Goal: Task Accomplishment & Management: Manage account settings

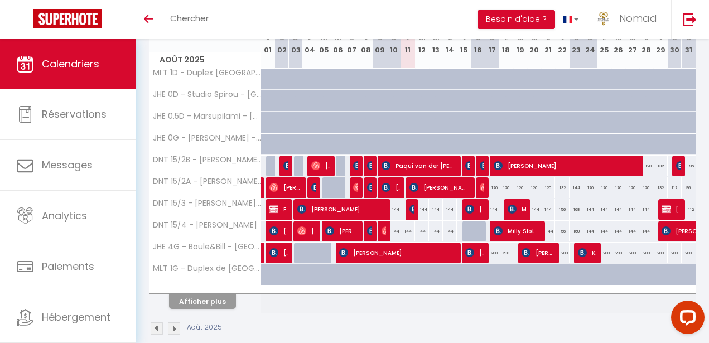
scroll to position [171, 0]
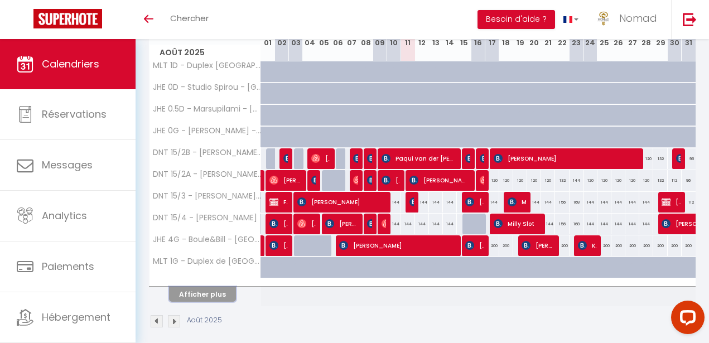
click at [212, 294] on button "Afficher plus" at bounding box center [202, 294] width 67 height 15
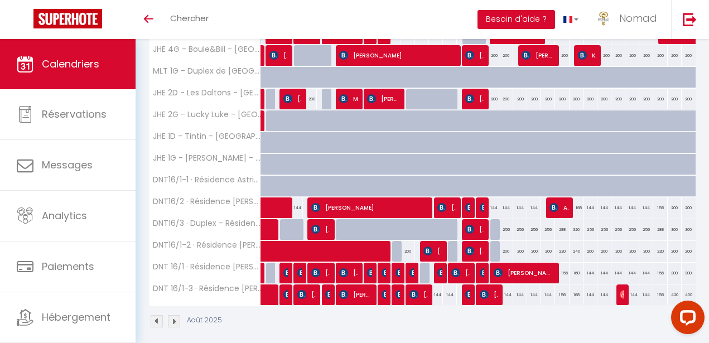
scroll to position [370, 0]
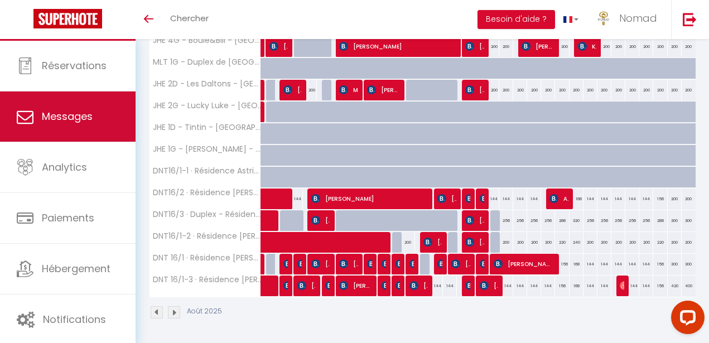
click at [75, 133] on link "Messages" at bounding box center [67, 116] width 135 height 50
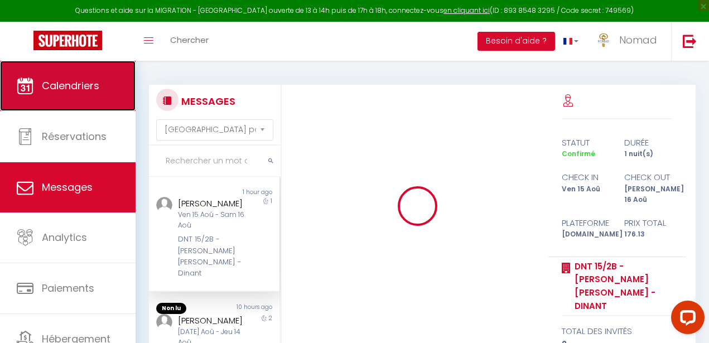
click at [93, 91] on span "Calendriers" at bounding box center [70, 86] width 57 height 14
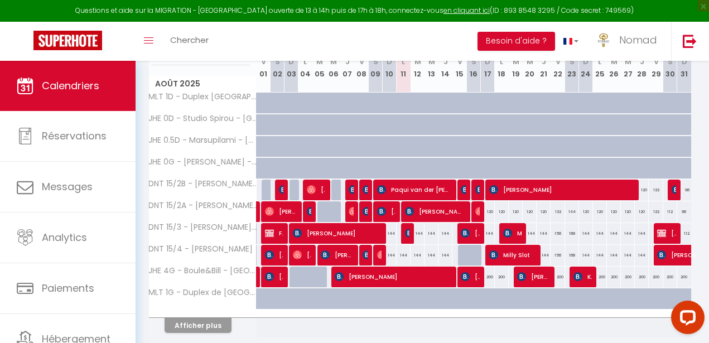
scroll to position [0, 8]
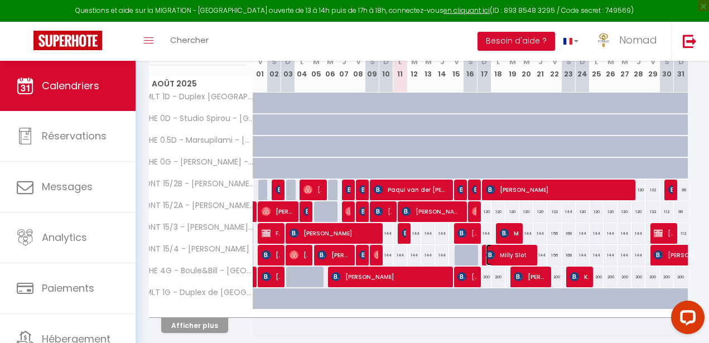
click at [502, 253] on span "Milly Slot" at bounding box center [509, 254] width 46 height 21
select select "OK"
select select "KO"
select select "0"
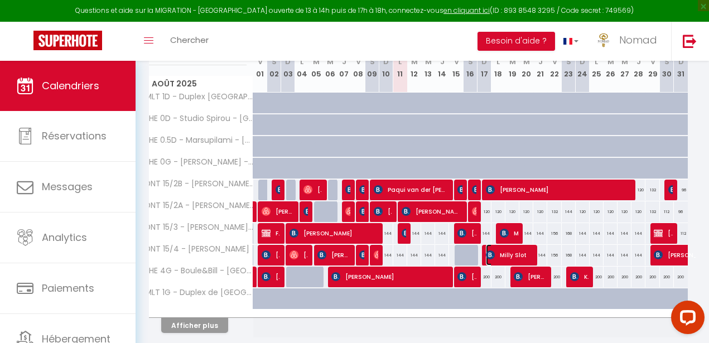
select select "1"
select select
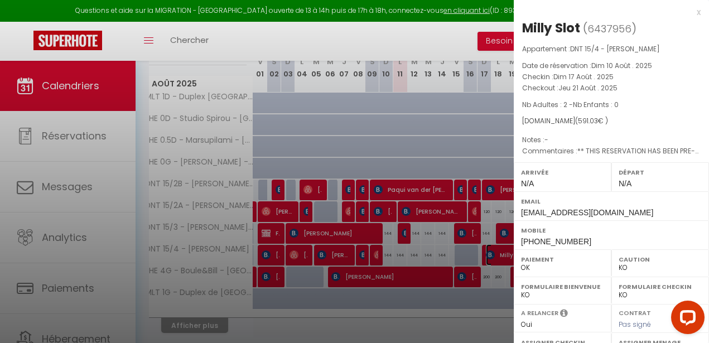
select select "21644"
click at [395, 40] on div at bounding box center [354, 171] width 709 height 343
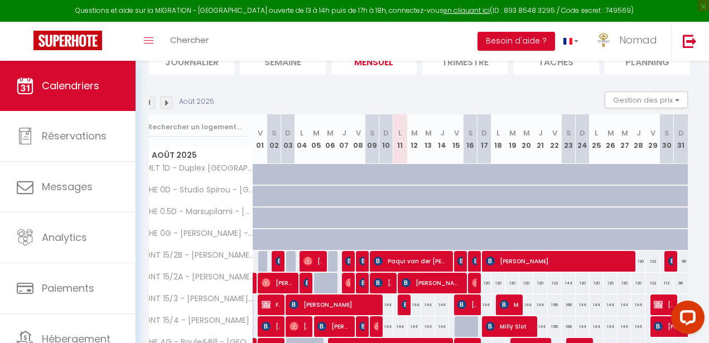
click at [459, 327] on div at bounding box center [461, 326] width 14 height 21
type input "156"
type input "Ven 15 Août 2025"
type input "Sam 16 Août 2025"
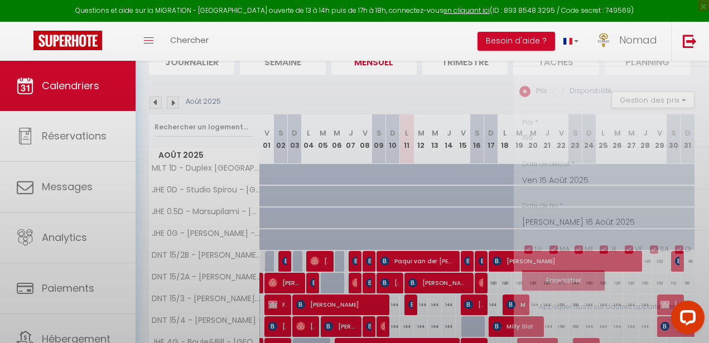
scroll to position [0, 0]
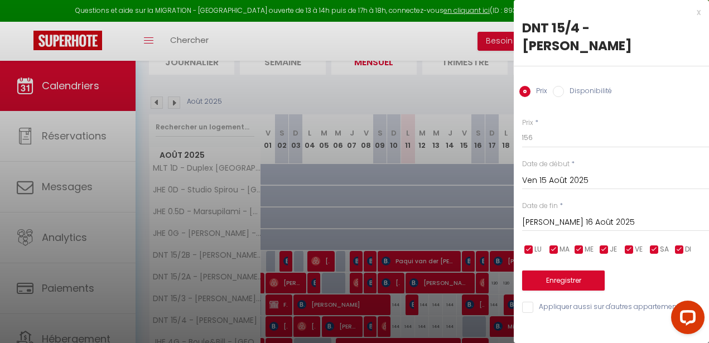
click at [455, 244] on div at bounding box center [354, 171] width 709 height 343
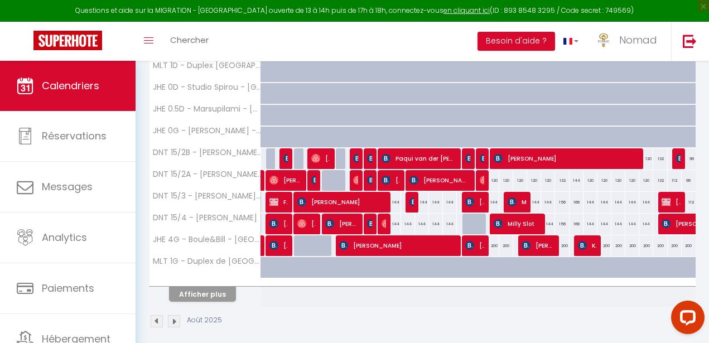
scroll to position [202, 0]
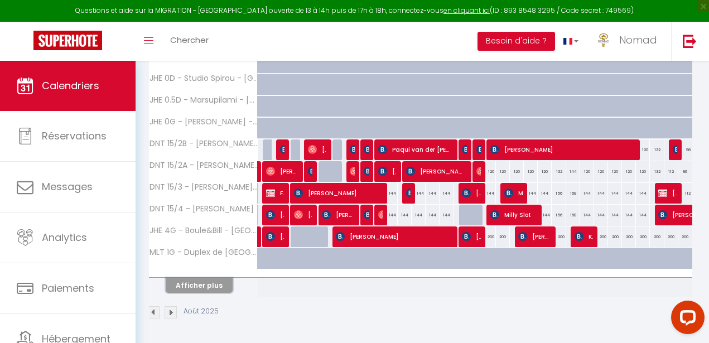
click at [215, 288] on button "Afficher plus" at bounding box center [199, 285] width 67 height 15
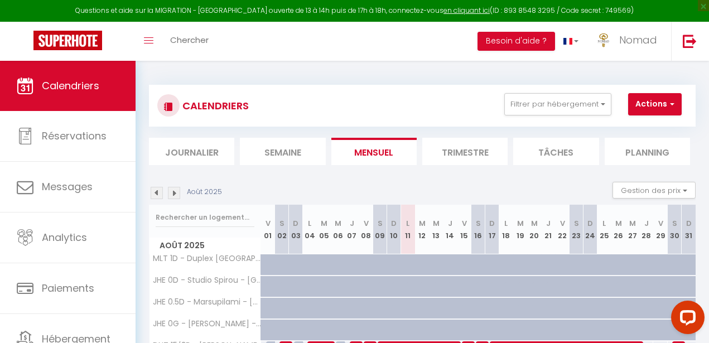
scroll to position [1, 0]
click at [273, 49] on div "Toggle menubar Chercher BUTTON Besoin d'aide ? Nomad Paramètres Équipe" at bounding box center [390, 41] width 619 height 39
click at [358, 42] on div "Toggle menubar Chercher BUTTON Besoin d'aide ? Nomad Paramètres Équipe" at bounding box center [390, 41] width 619 height 39
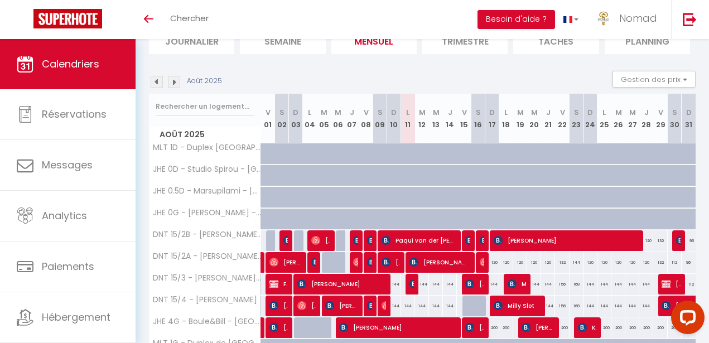
scroll to position [144, 0]
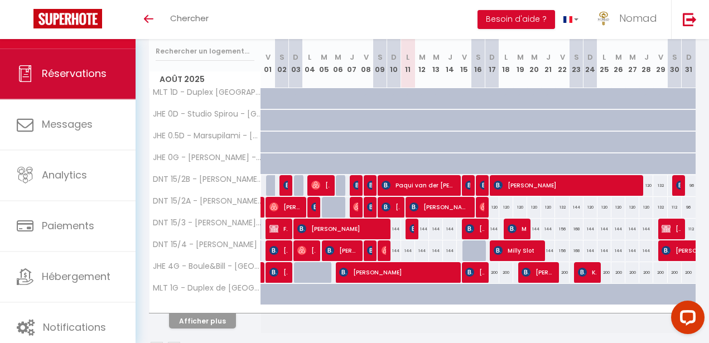
click at [65, 74] on span "Réservations" at bounding box center [74, 73] width 65 height 14
select select "not_cancelled"
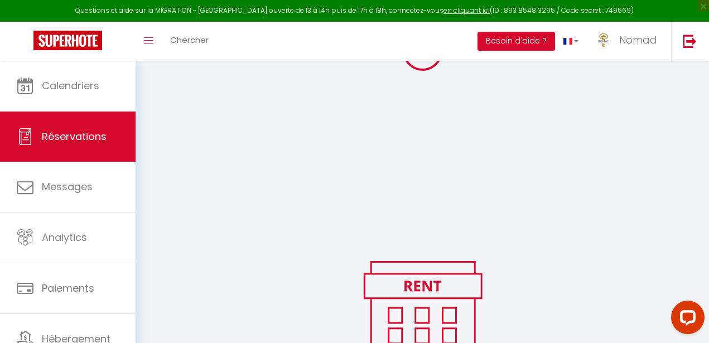
scroll to position [166, 0]
